Goal: Task Accomplishment & Management: Use online tool/utility

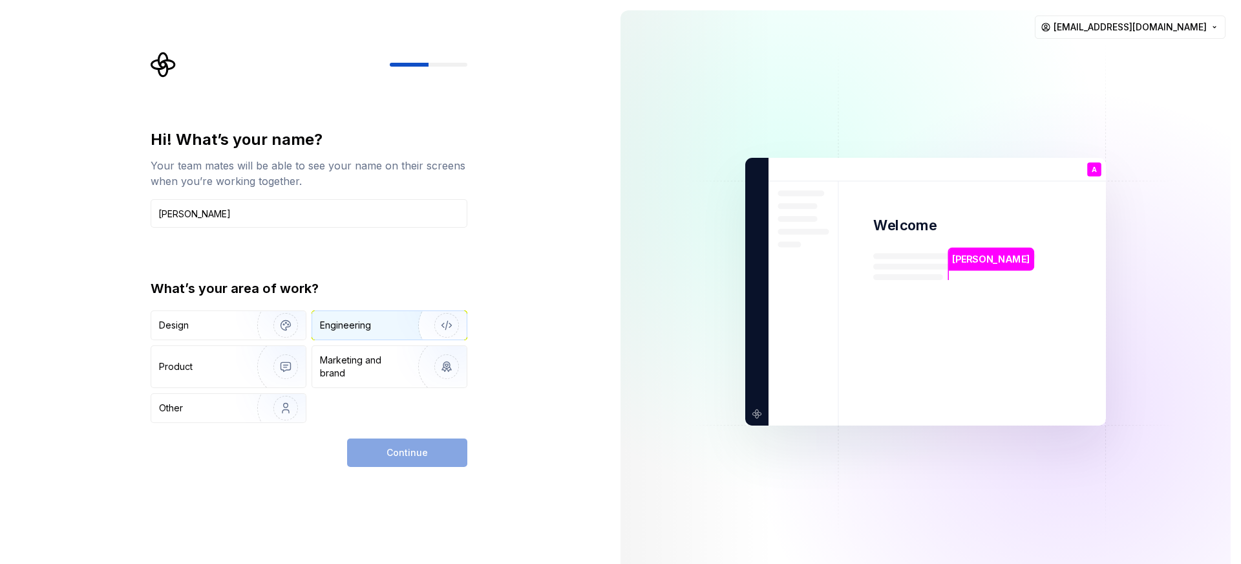
type input "[PERSON_NAME]"
click at [347, 317] on div "Engineering" at bounding box center [389, 325] width 154 height 28
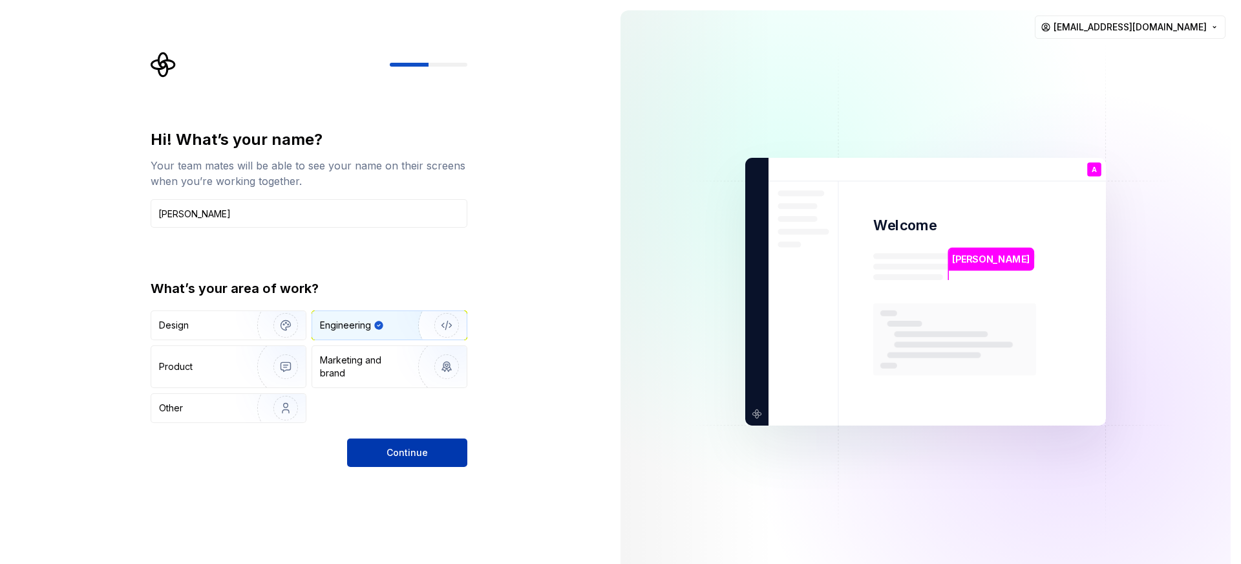
click at [436, 455] on button "Continue" at bounding box center [407, 452] width 120 height 28
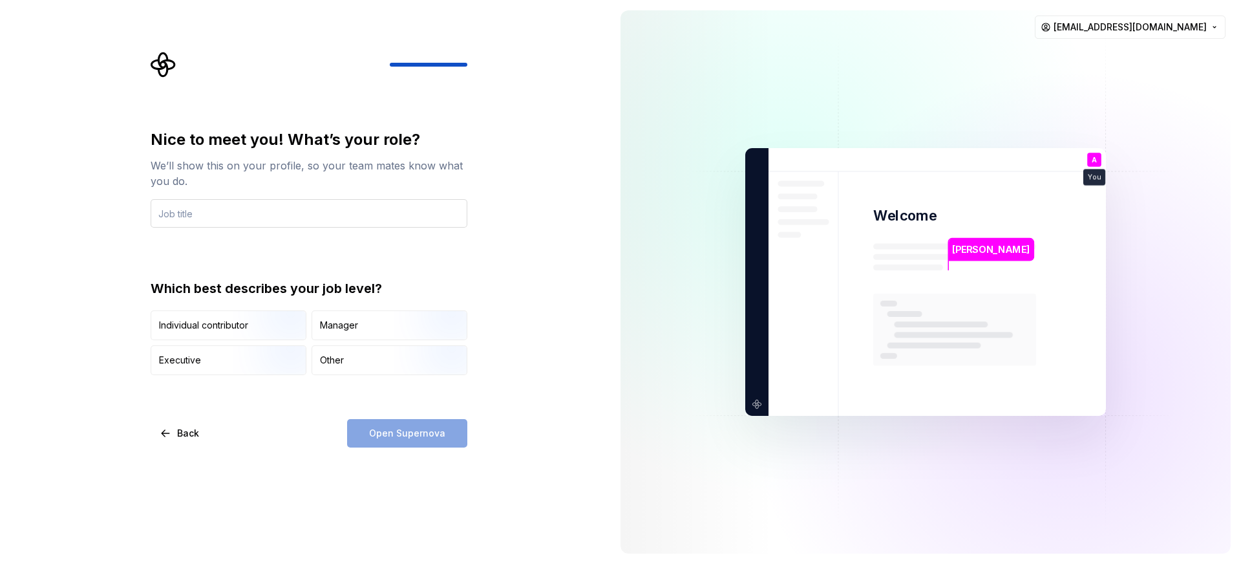
click at [321, 200] on input "text" at bounding box center [309, 213] width 317 height 28
type input "Manager I, Frontend Engineering"
click at [379, 329] on div "Manager" at bounding box center [389, 325] width 154 height 28
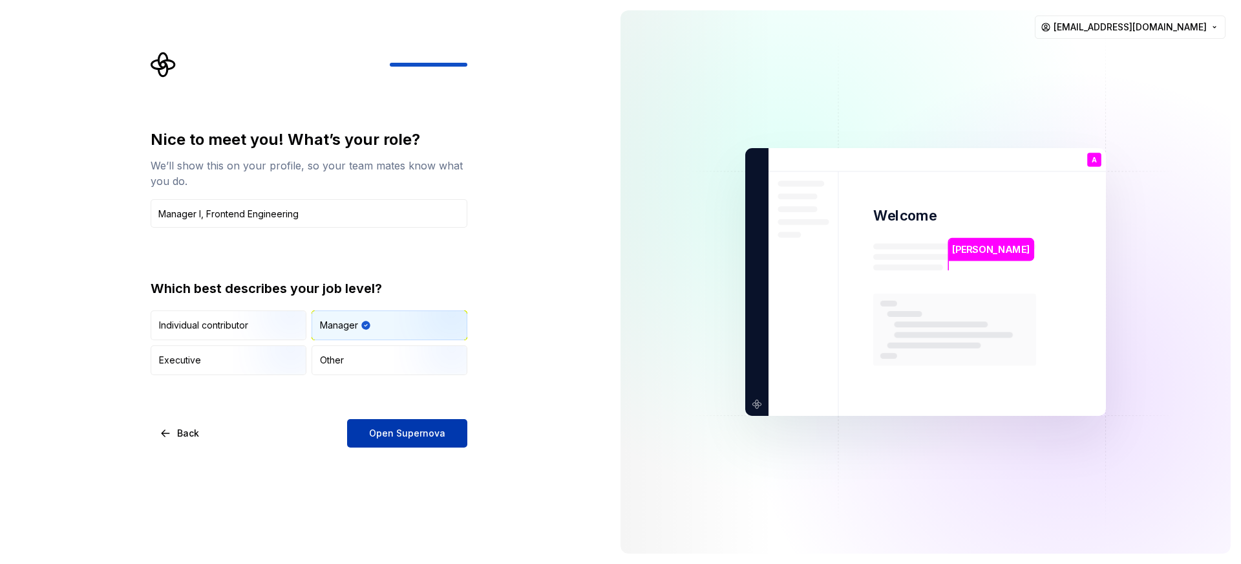
click at [436, 430] on span "Open Supernova" at bounding box center [407, 433] width 76 height 13
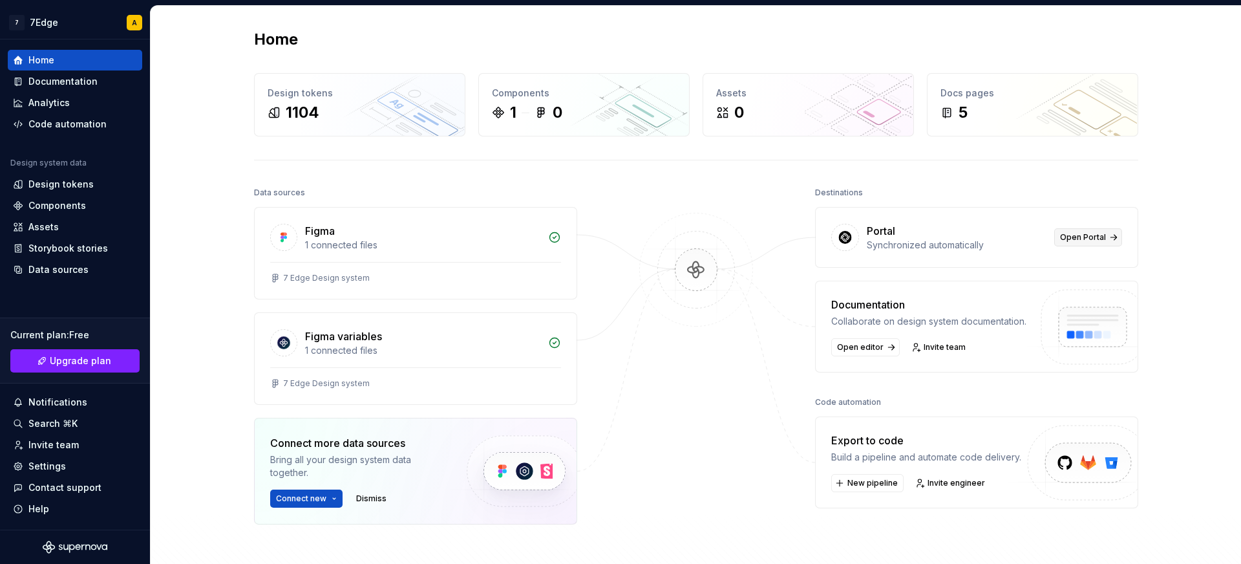
click at [1076, 235] on span "Open Portal" at bounding box center [1083, 237] width 46 height 10
click at [976, 439] on div "Export to code" at bounding box center [926, 440] width 190 height 16
click at [1081, 457] on img at bounding box center [1083, 476] width 159 height 105
click at [840, 489] on button "New pipeline" at bounding box center [867, 483] width 72 height 18
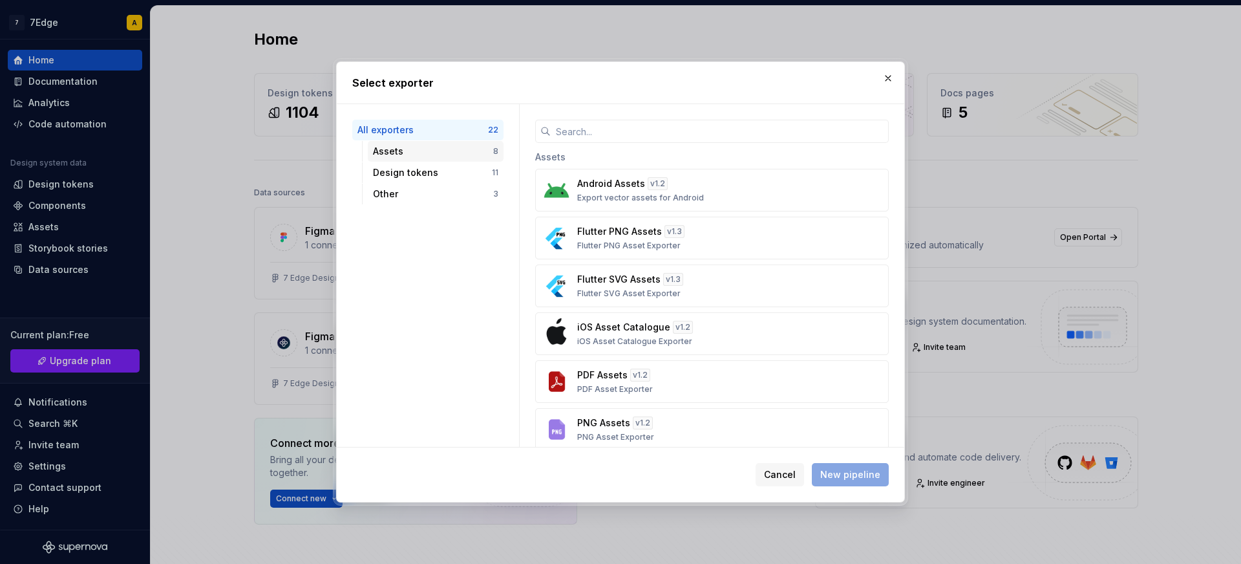
click at [418, 142] on div "Assets 8" at bounding box center [436, 151] width 136 height 21
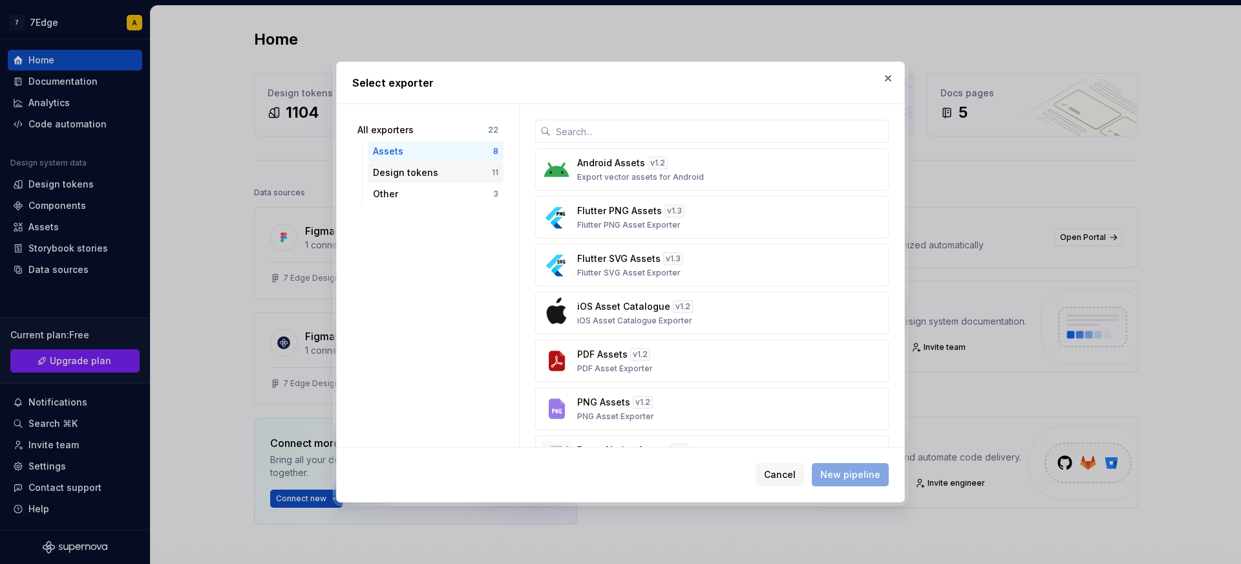
click at [417, 166] on div "Design tokens" at bounding box center [432, 172] width 119 height 13
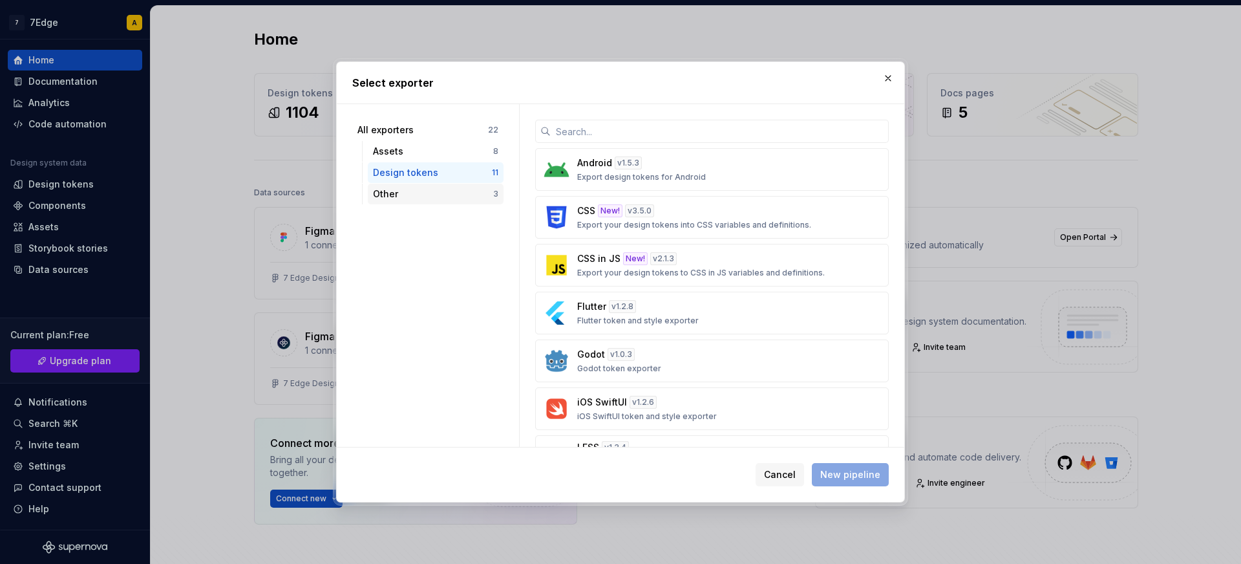
click at [423, 192] on div "Other" at bounding box center [433, 193] width 120 height 13
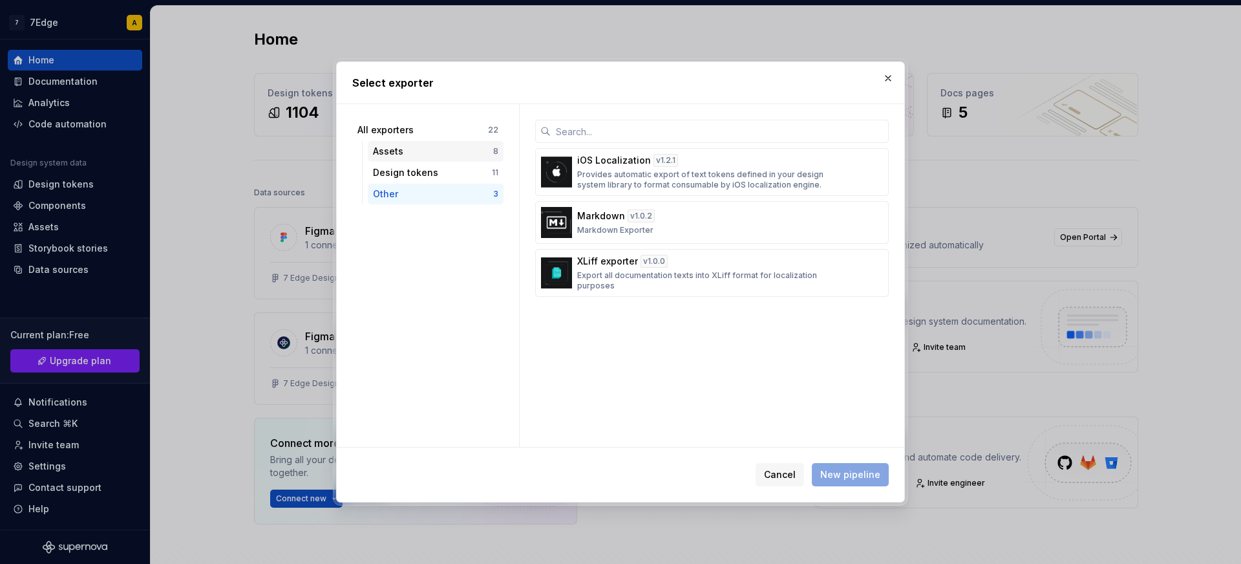
click at [454, 145] on div "Assets" at bounding box center [433, 151] width 120 height 13
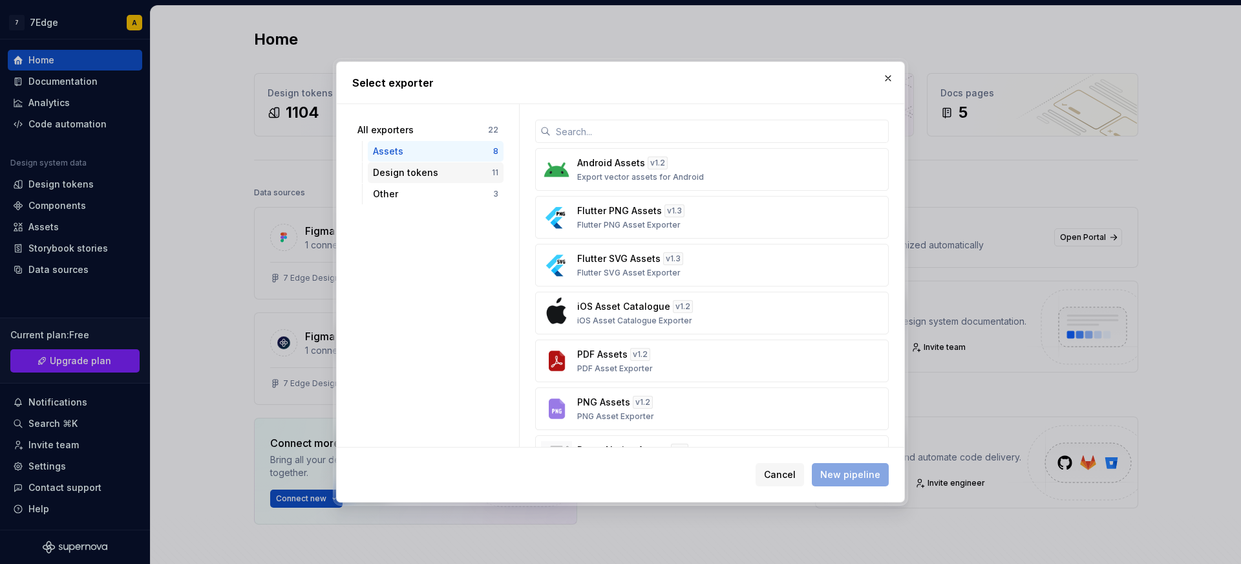
click at [437, 176] on div "Design tokens" at bounding box center [432, 172] width 119 height 13
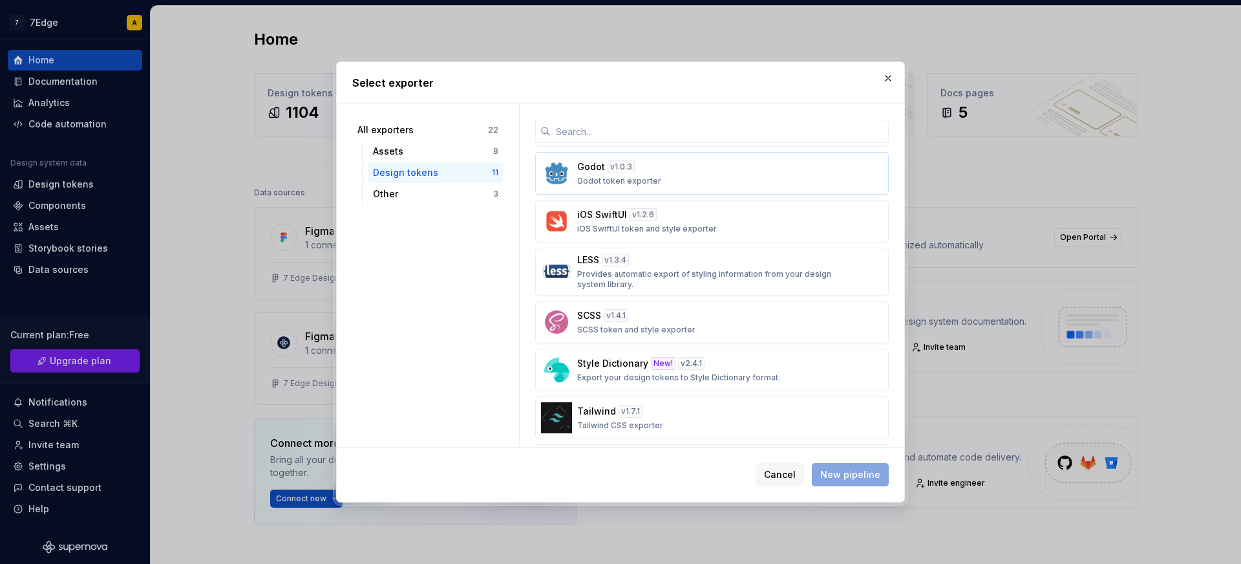
scroll to position [243, 0]
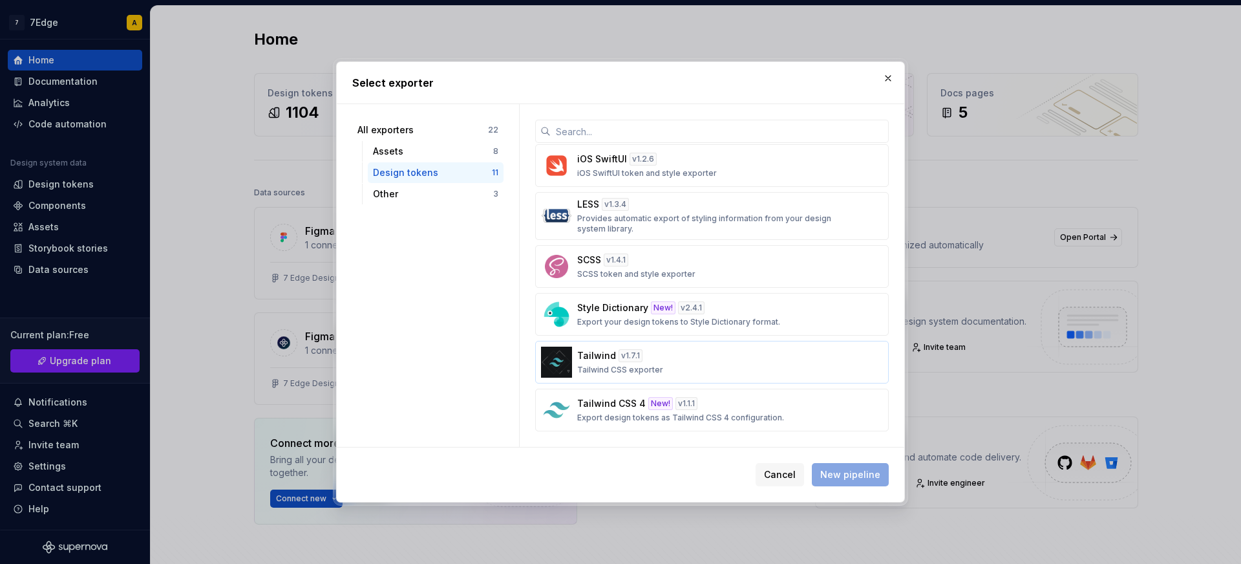
click at [716, 362] on div "Tailwind v 1.7.1 Tailwind CSS exporter" at bounding box center [708, 362] width 262 height 26
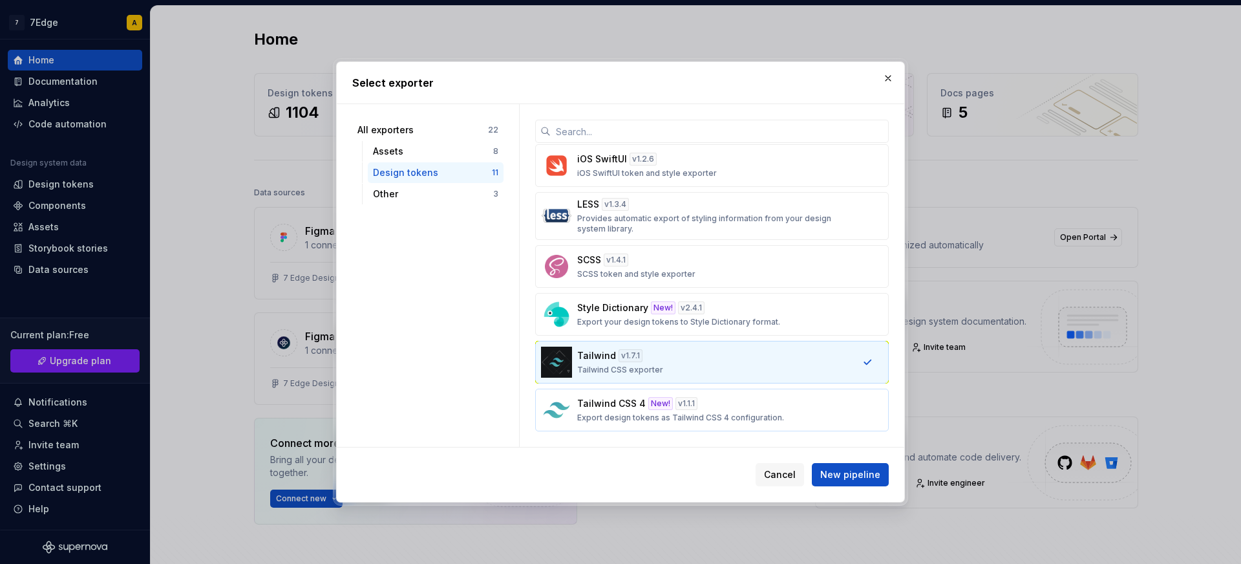
click at [741, 394] on button "Tailwind CSS 4 New! v 1.1.1 Export design tokens as Tailwind CSS 4 configuratio…" at bounding box center [712, 409] width 354 height 43
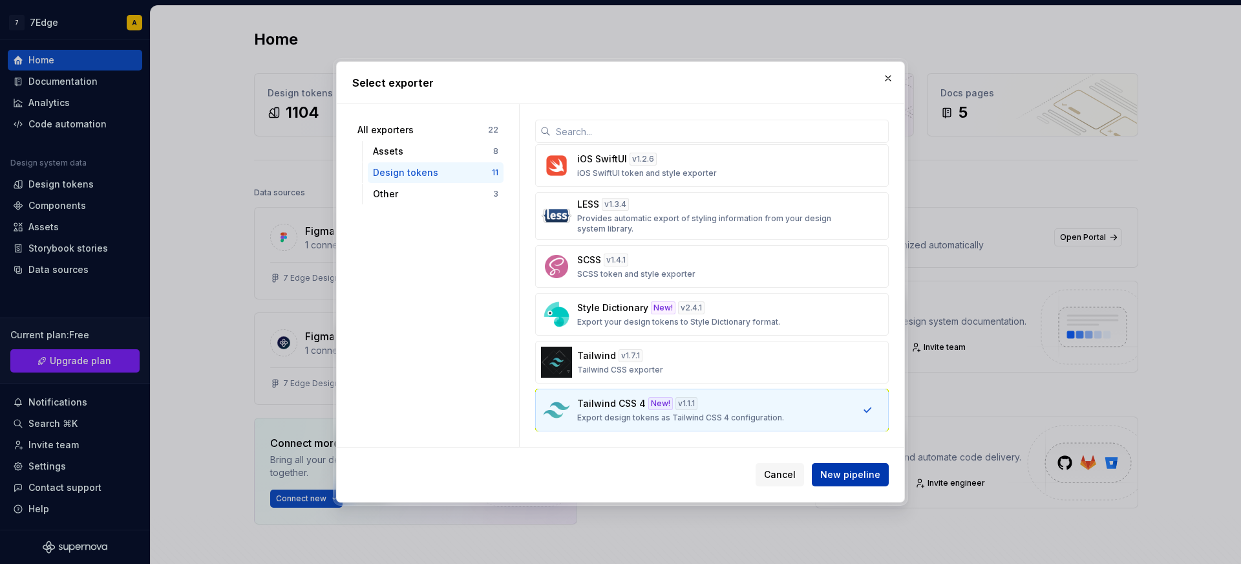
click at [854, 478] on span "New pipeline" at bounding box center [850, 474] width 60 height 13
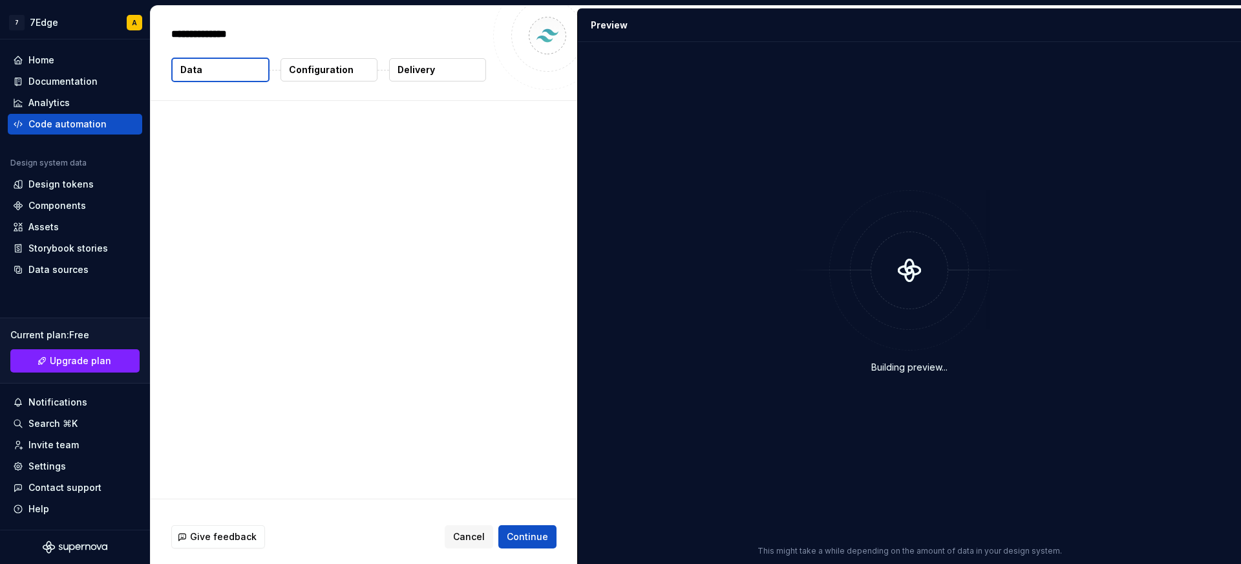
type textarea "*"
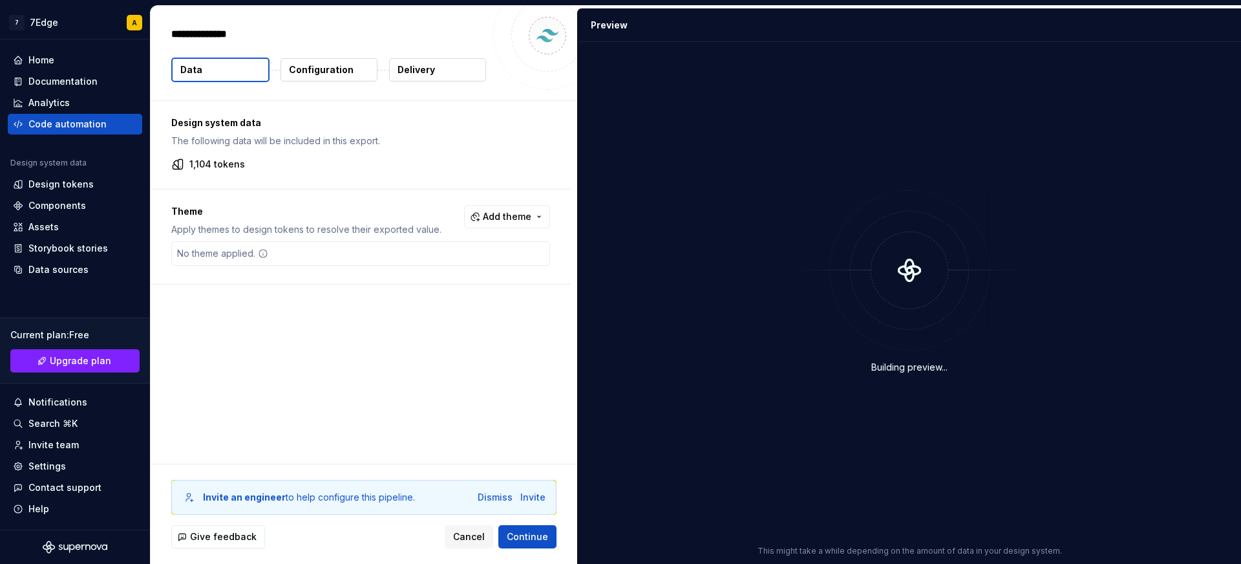
click at [345, 61] on button "Configuration" at bounding box center [328, 69] width 97 height 23
click at [354, 70] on button "Configuration" at bounding box center [328, 69] width 97 height 23
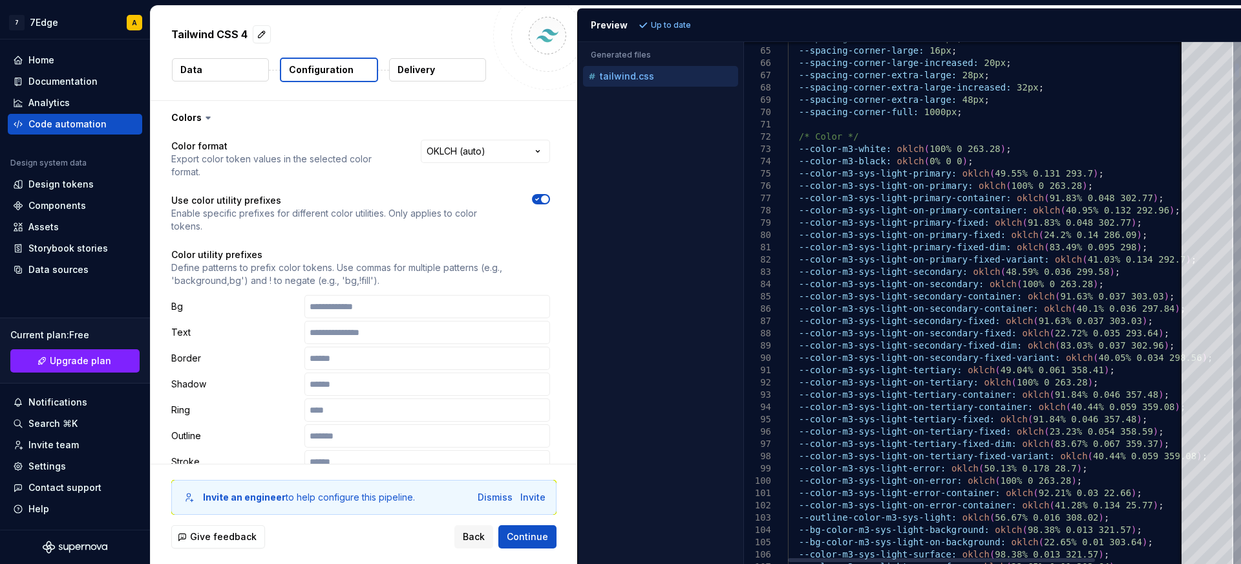
type textarea "**********"
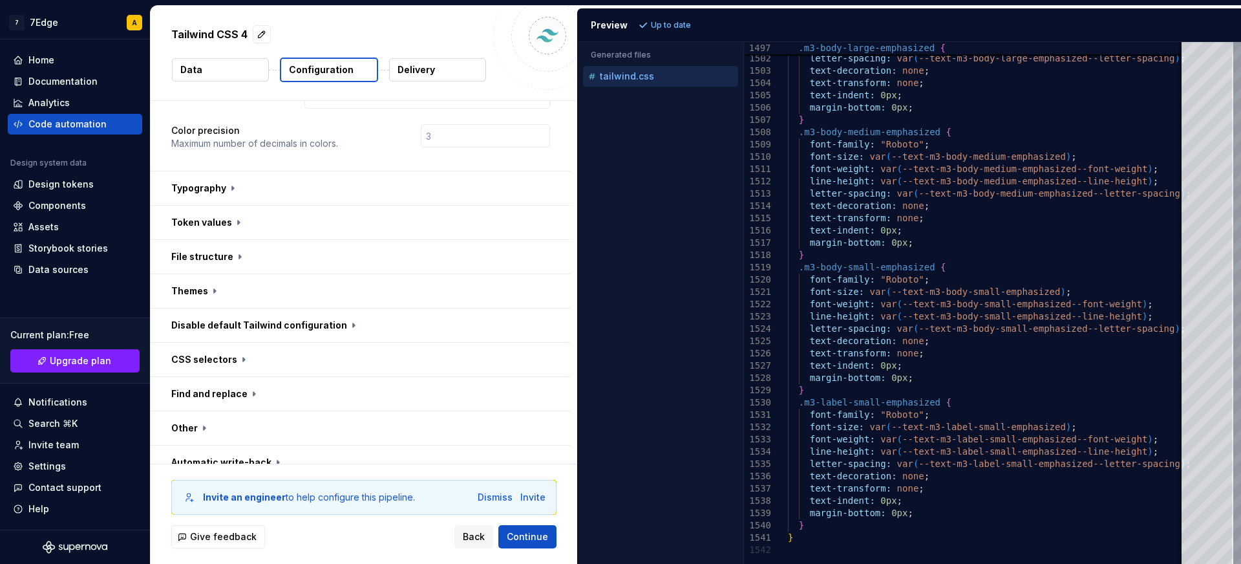
scroll to position [407, 0]
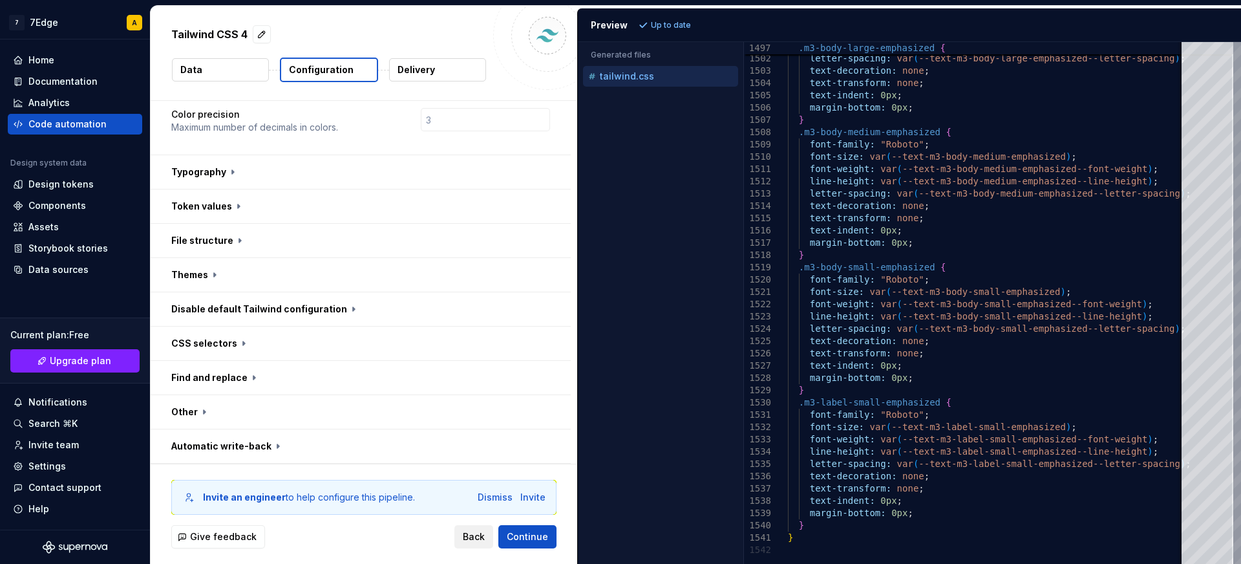
click at [481, 534] on span "Back" at bounding box center [474, 536] width 22 height 13
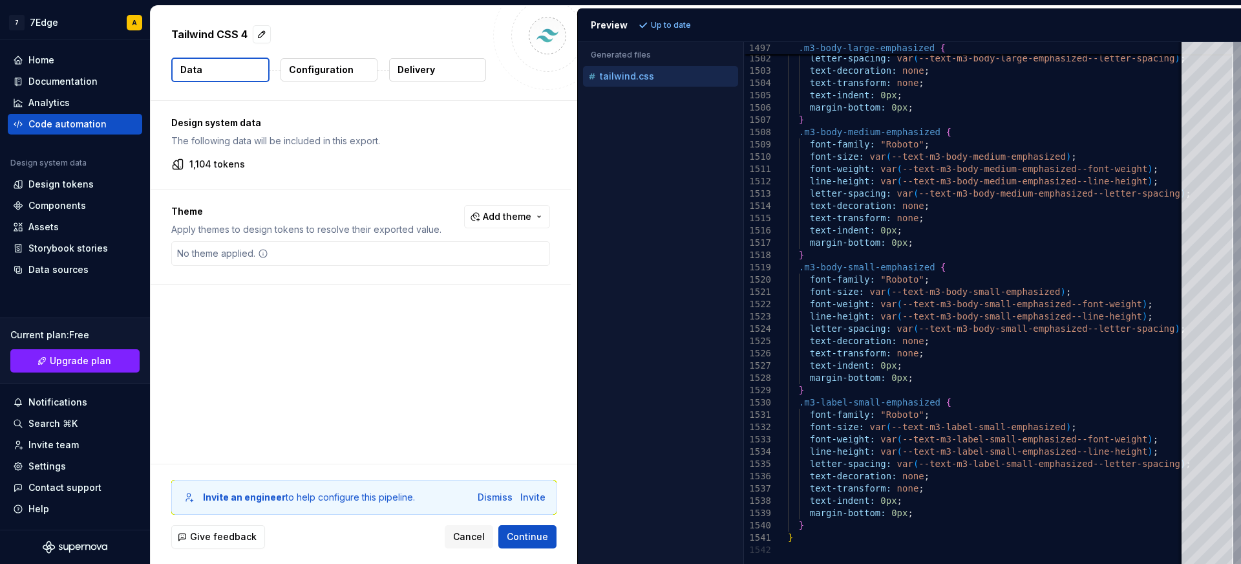
click at [408, 61] on button "Delivery" at bounding box center [437, 69] width 97 height 23
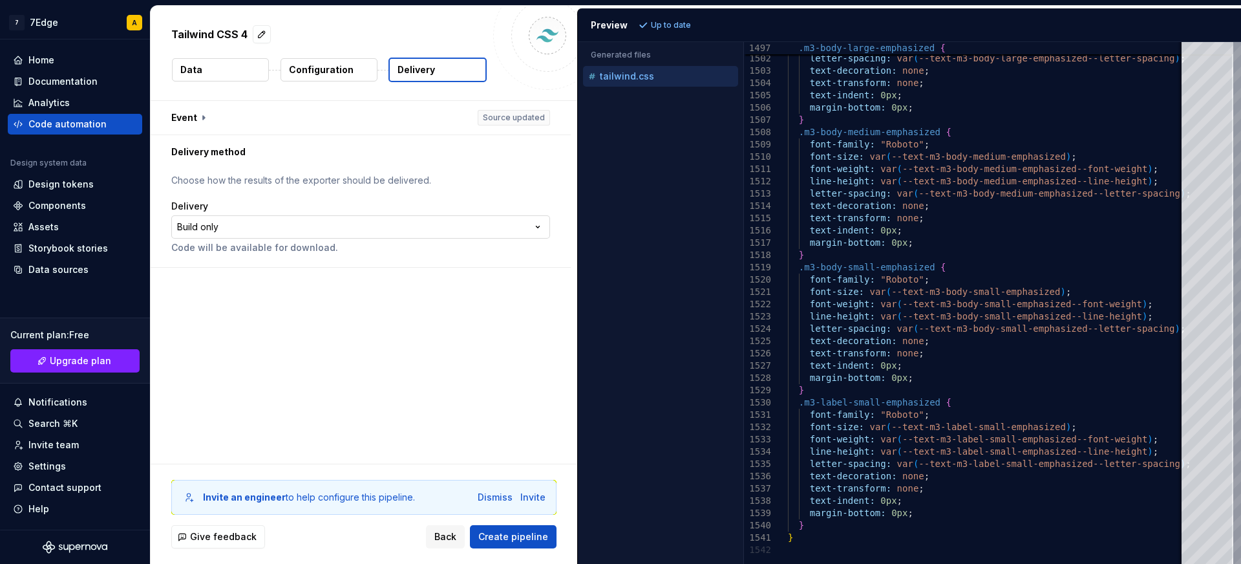
click at [292, 227] on html "**********" at bounding box center [620, 282] width 1241 height 564
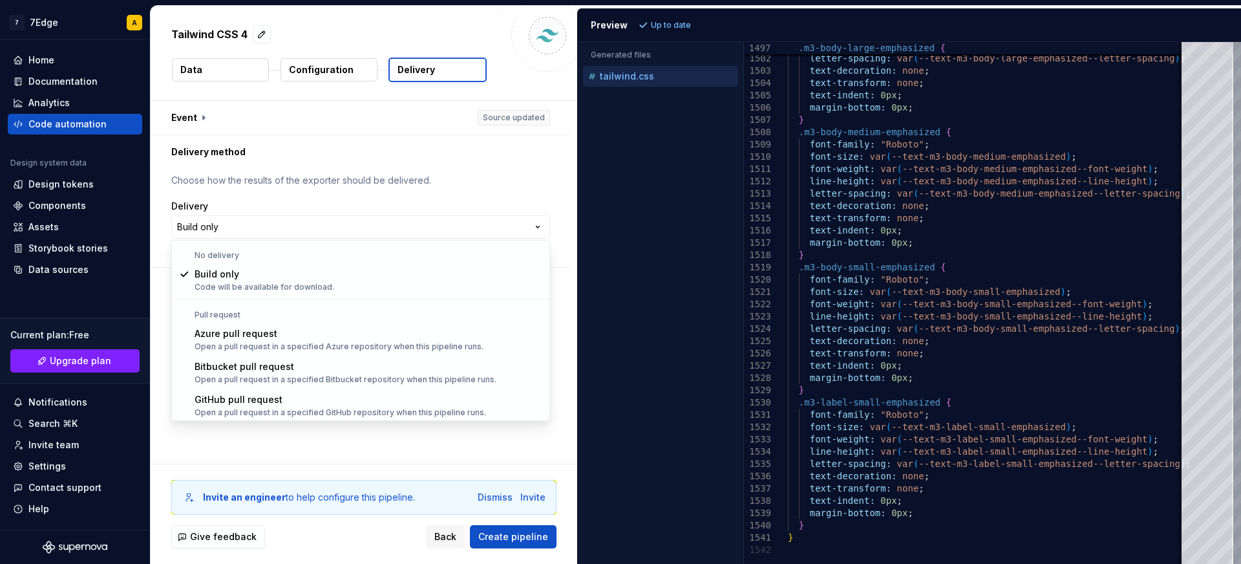
select select "*****"
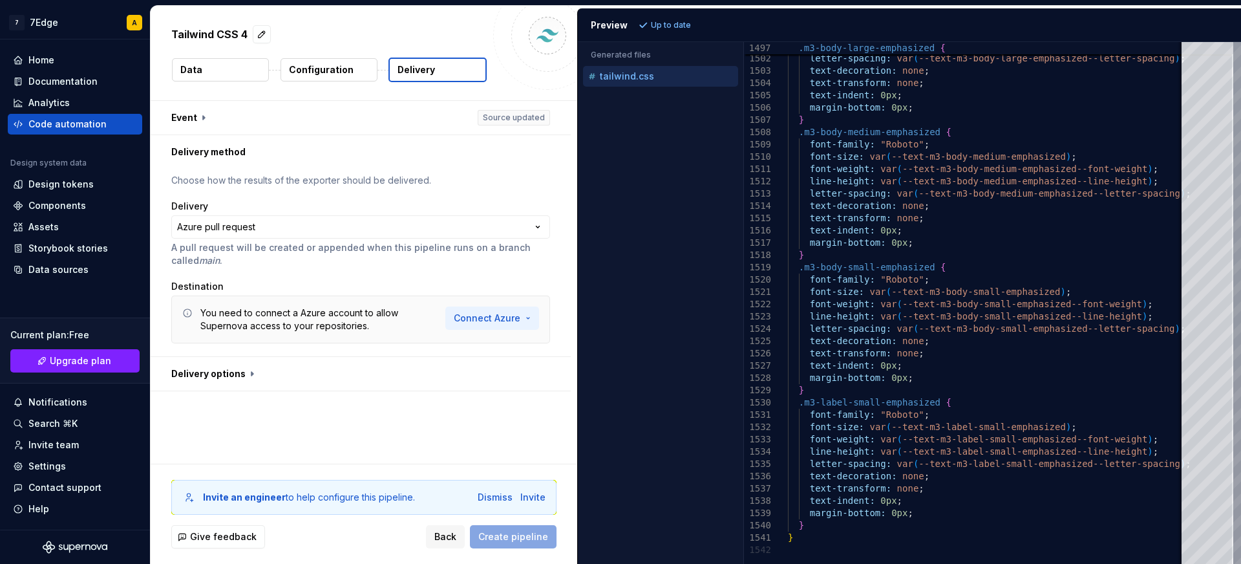
click at [476, 313] on html "**********" at bounding box center [620, 282] width 1241 height 564
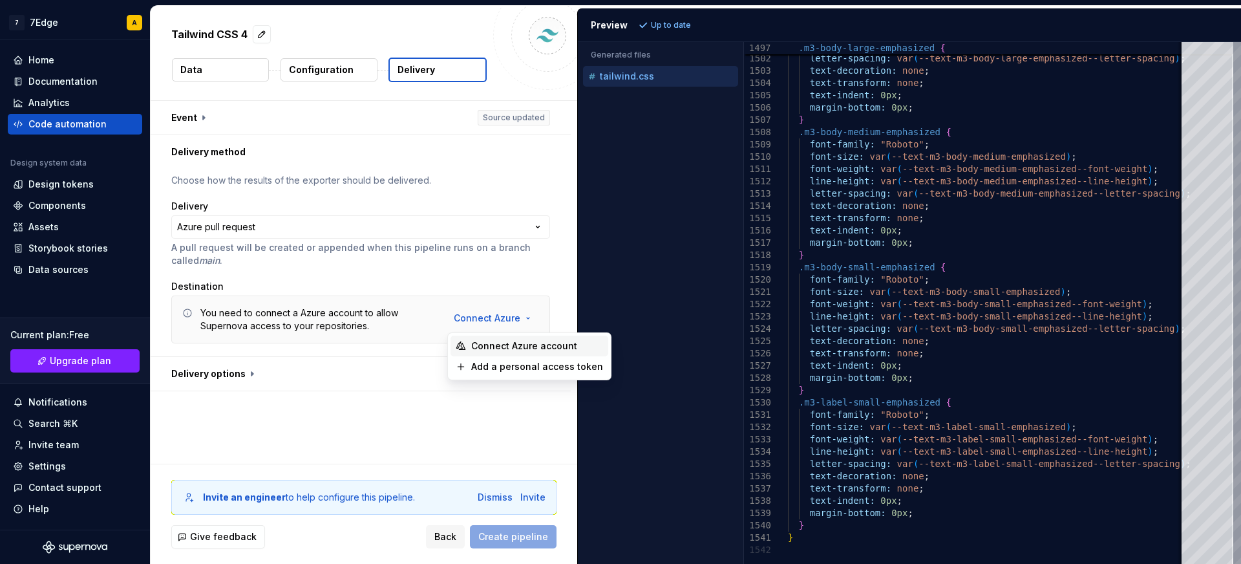
click at [525, 345] on span "Connect Azure account" at bounding box center [537, 345] width 132 height 13
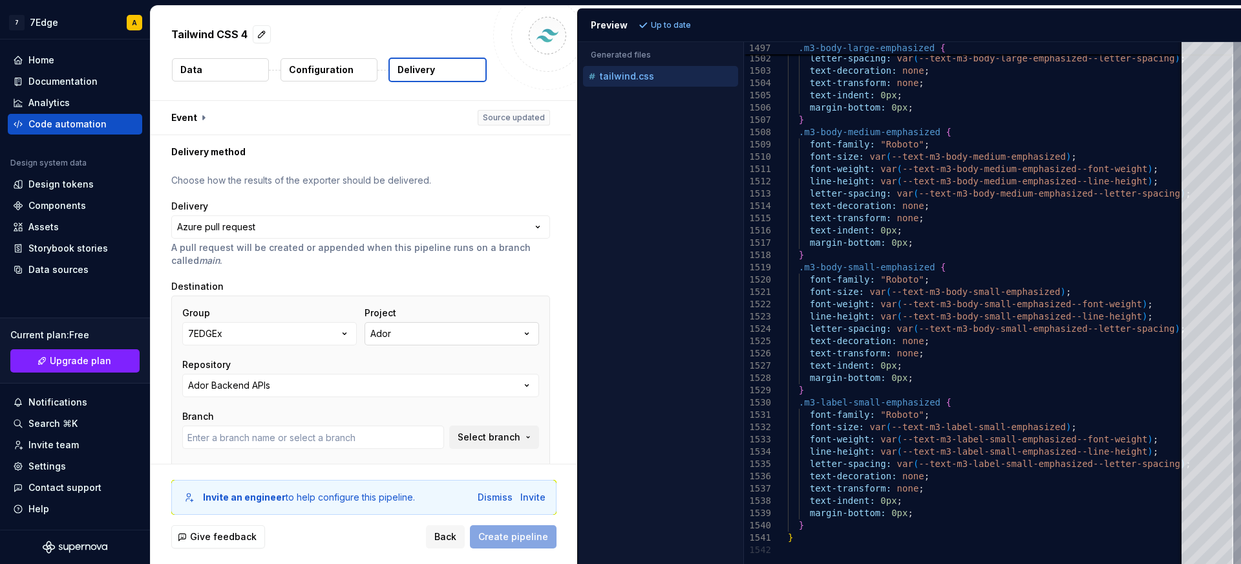
click at [494, 334] on button "Ador" at bounding box center [452, 333] width 175 height 23
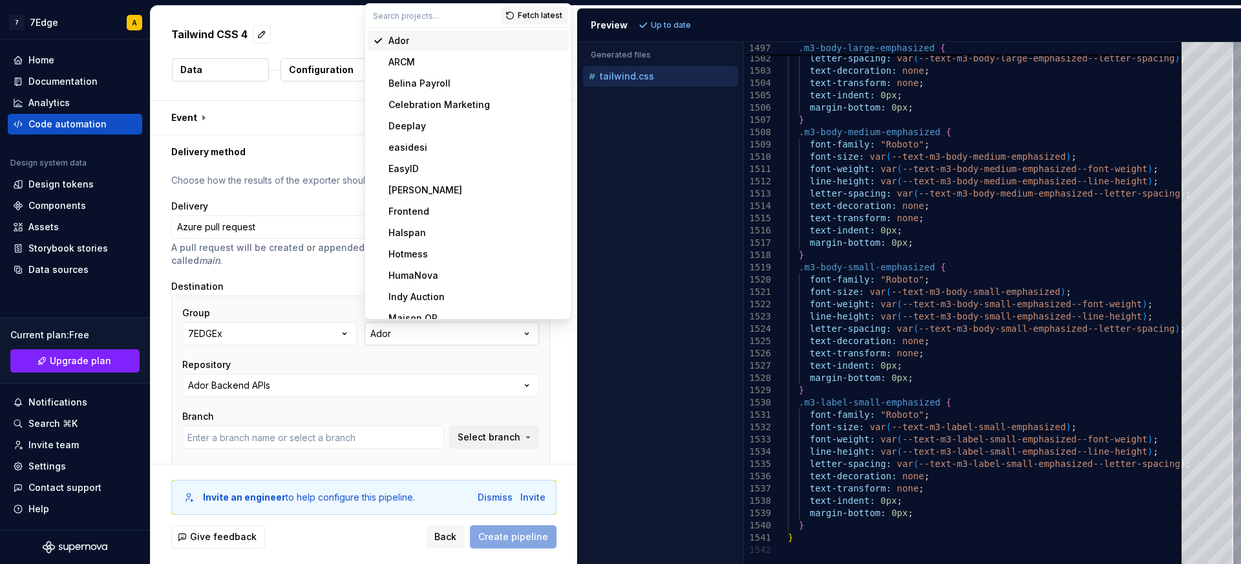
type input "1.8/MSM-778-api-maison-qr---view-cart-details"
